Goal: Communication & Community: Share content

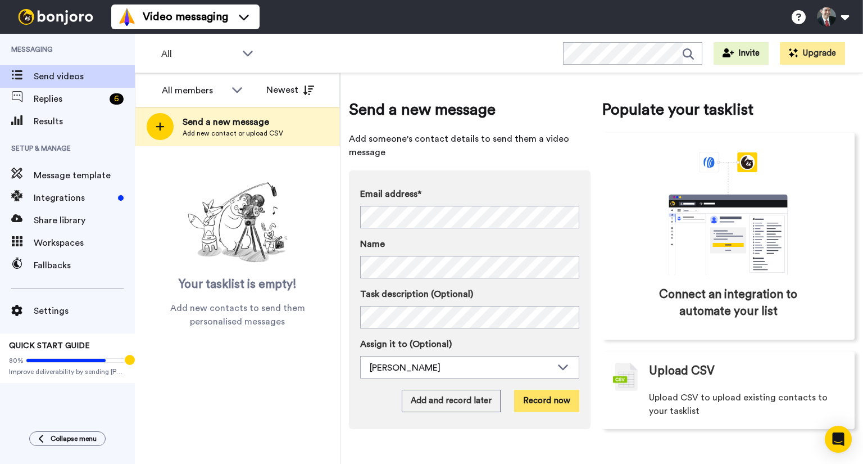
click at [526, 397] on button "Record now" at bounding box center [546, 400] width 65 height 22
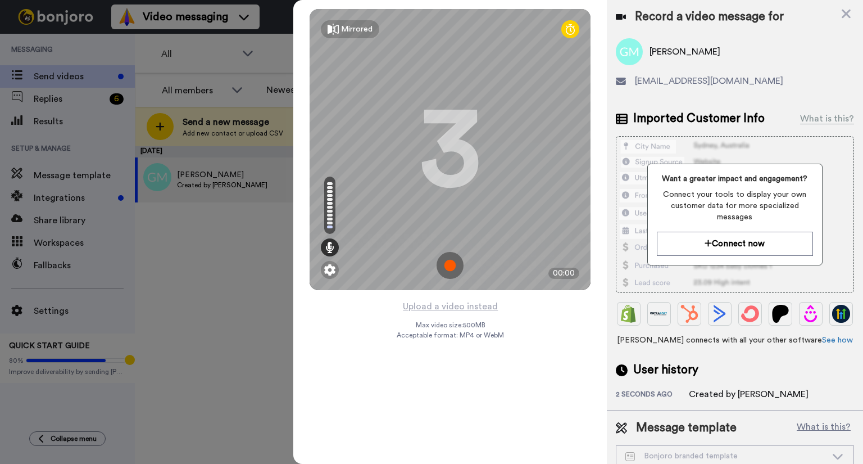
click at [450, 265] on img at bounding box center [450, 265] width 27 height 27
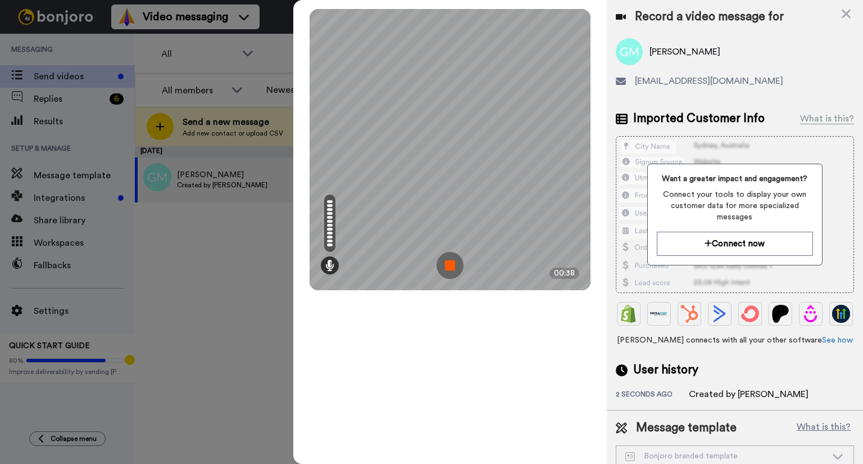
click at [456, 269] on img at bounding box center [450, 265] width 27 height 27
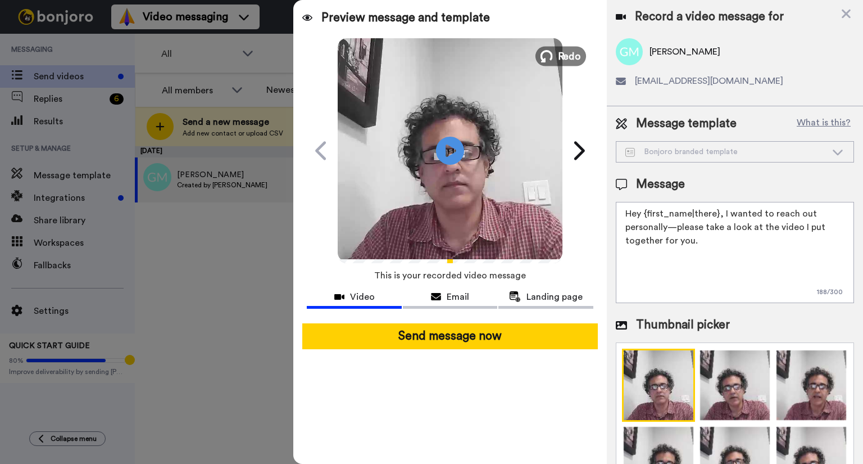
click at [548, 57] on icon at bounding box center [547, 56] width 12 height 12
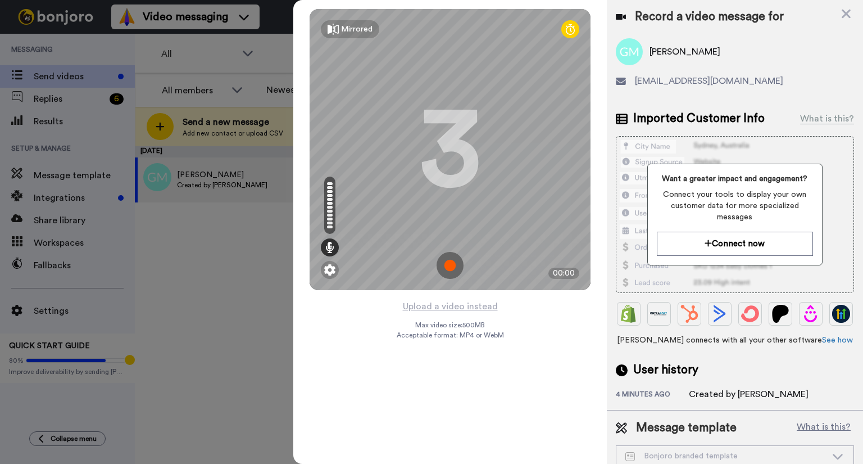
click at [451, 267] on img at bounding box center [450, 265] width 27 height 27
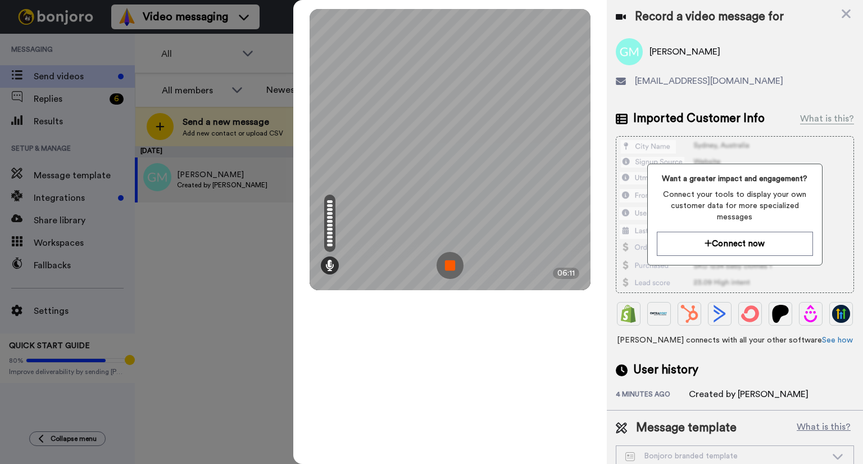
click at [447, 258] on img at bounding box center [450, 265] width 27 height 27
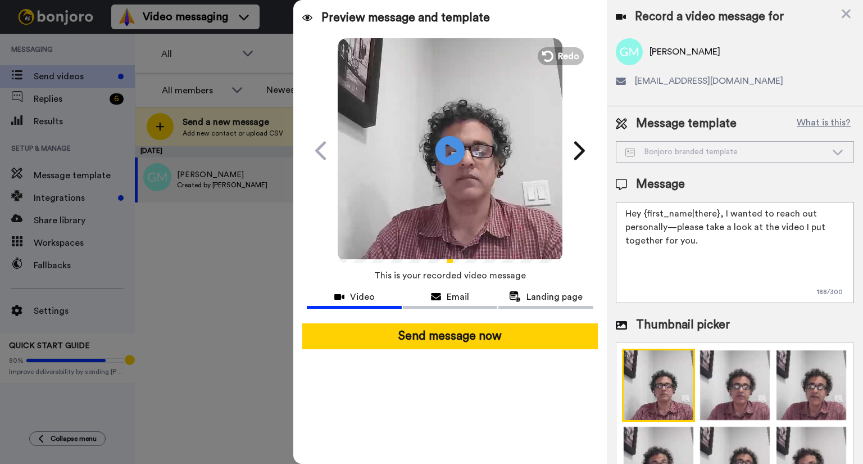
click at [446, 148] on icon "Play/Pause" at bounding box center [451, 150] width 30 height 53
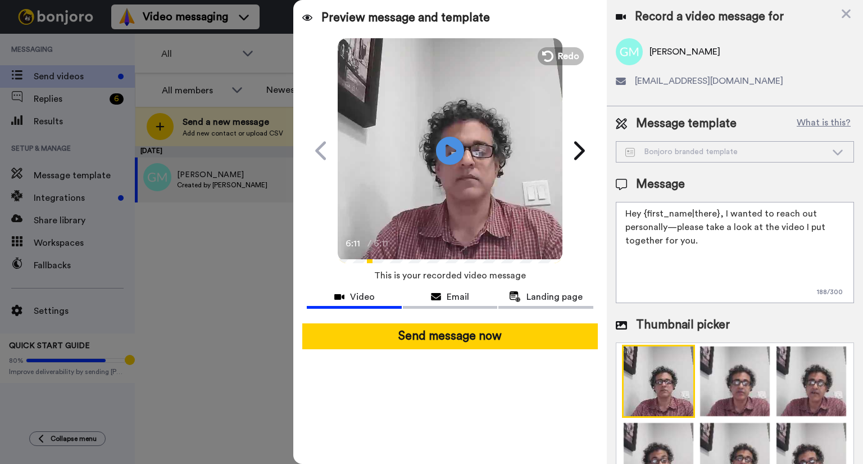
scroll to position [2, 0]
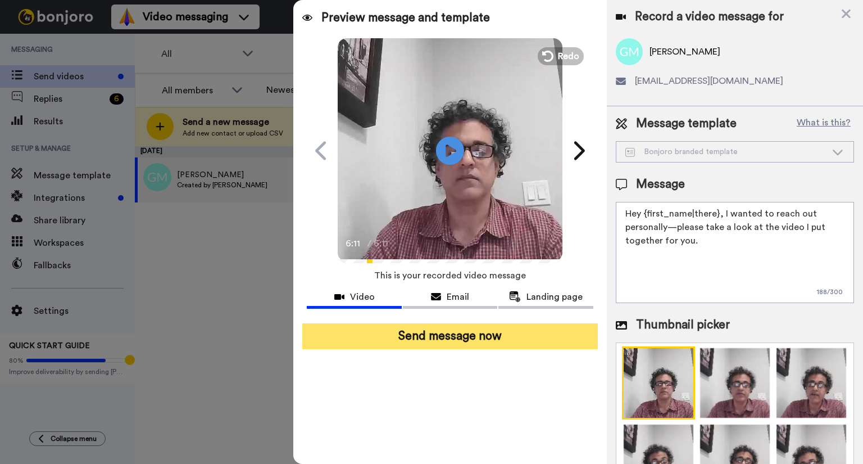
click at [450, 336] on button "Send message now" at bounding box center [450, 336] width 296 height 26
